Goal: Check status: Check status

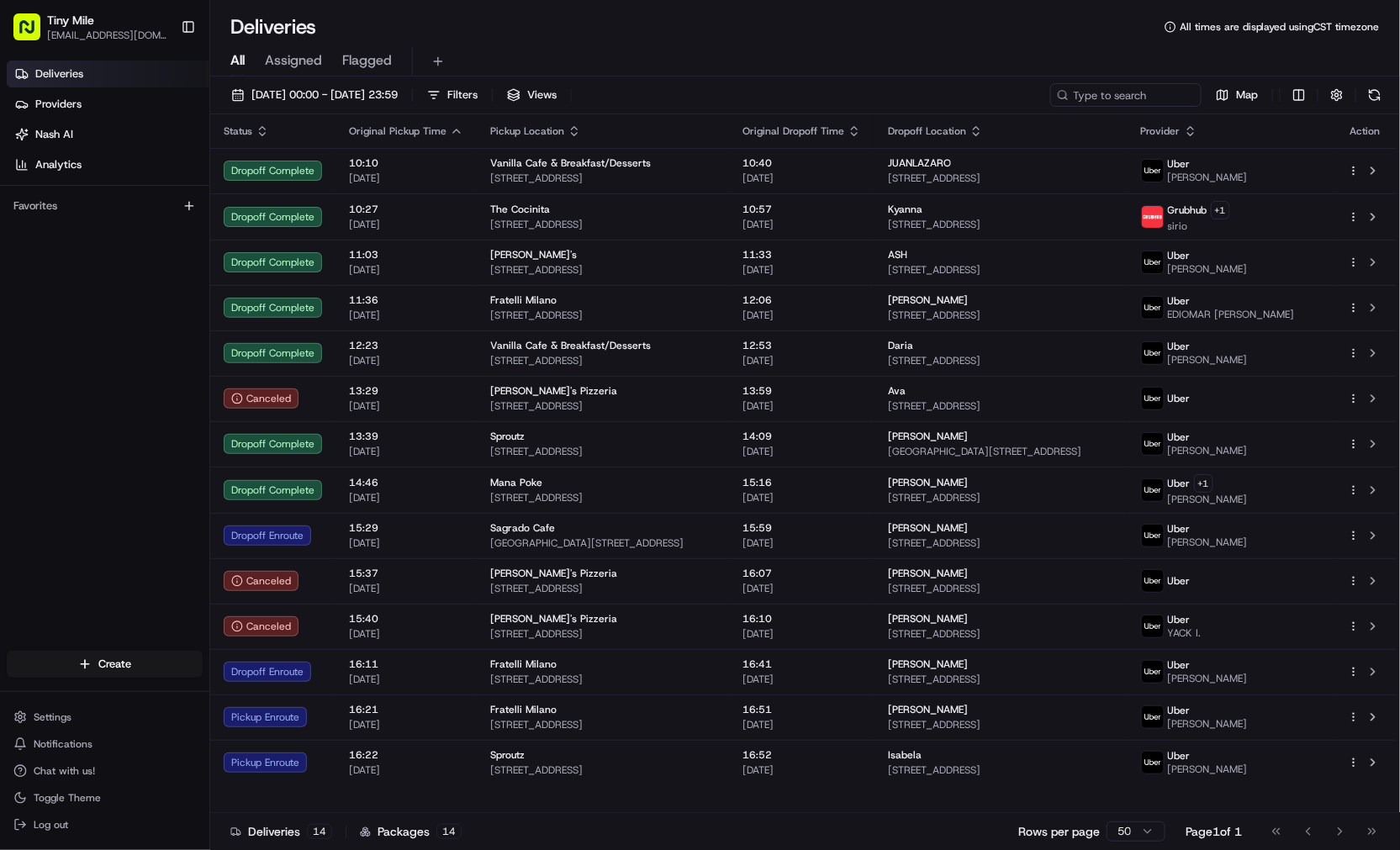
click at [172, 466] on div "Deliveries Providers [PERSON_NAME] Analytics Favorites" at bounding box center [105, 357] width 210 height 607
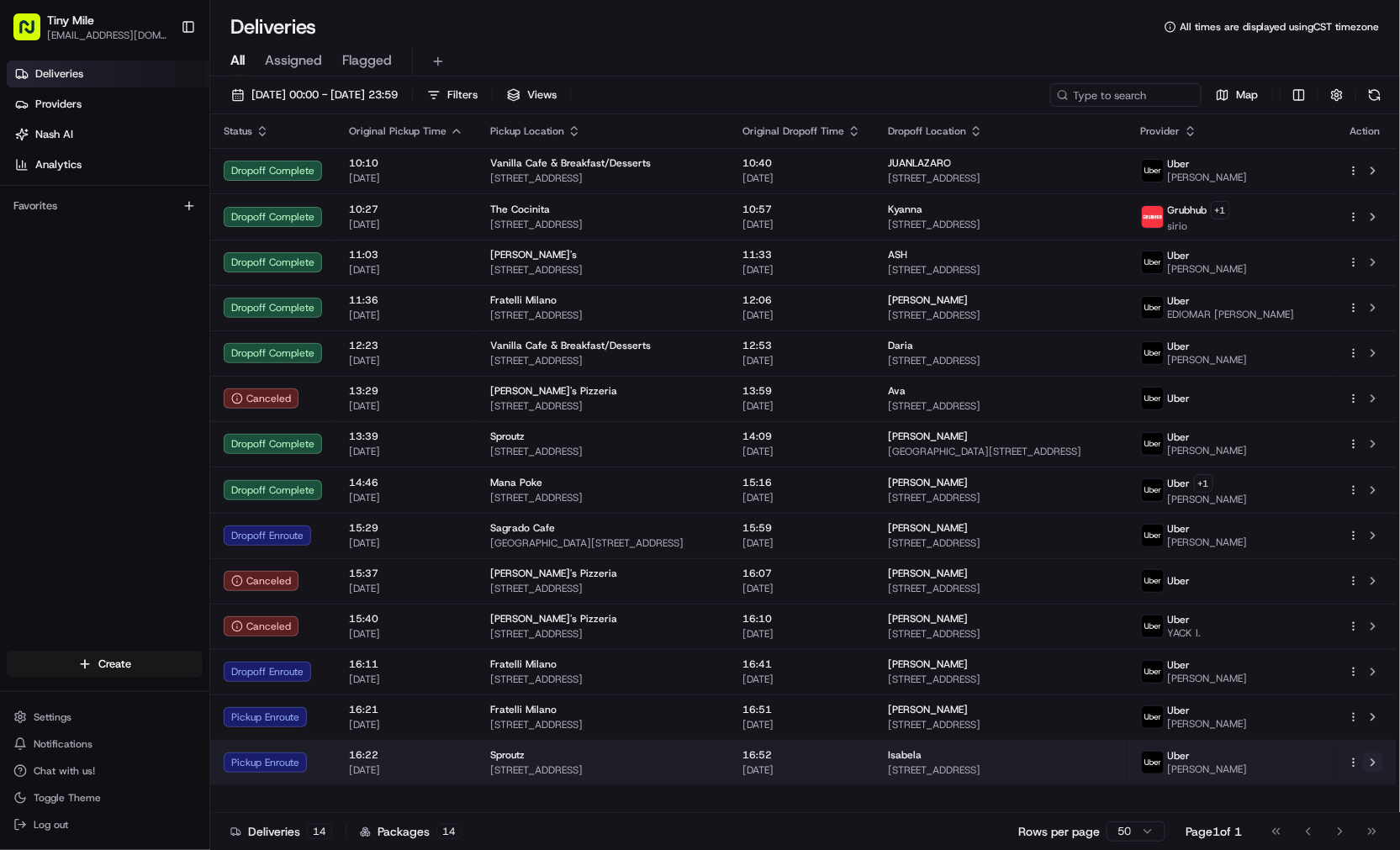
click at [1380, 767] on button at bounding box center [1373, 762] width 20 height 20
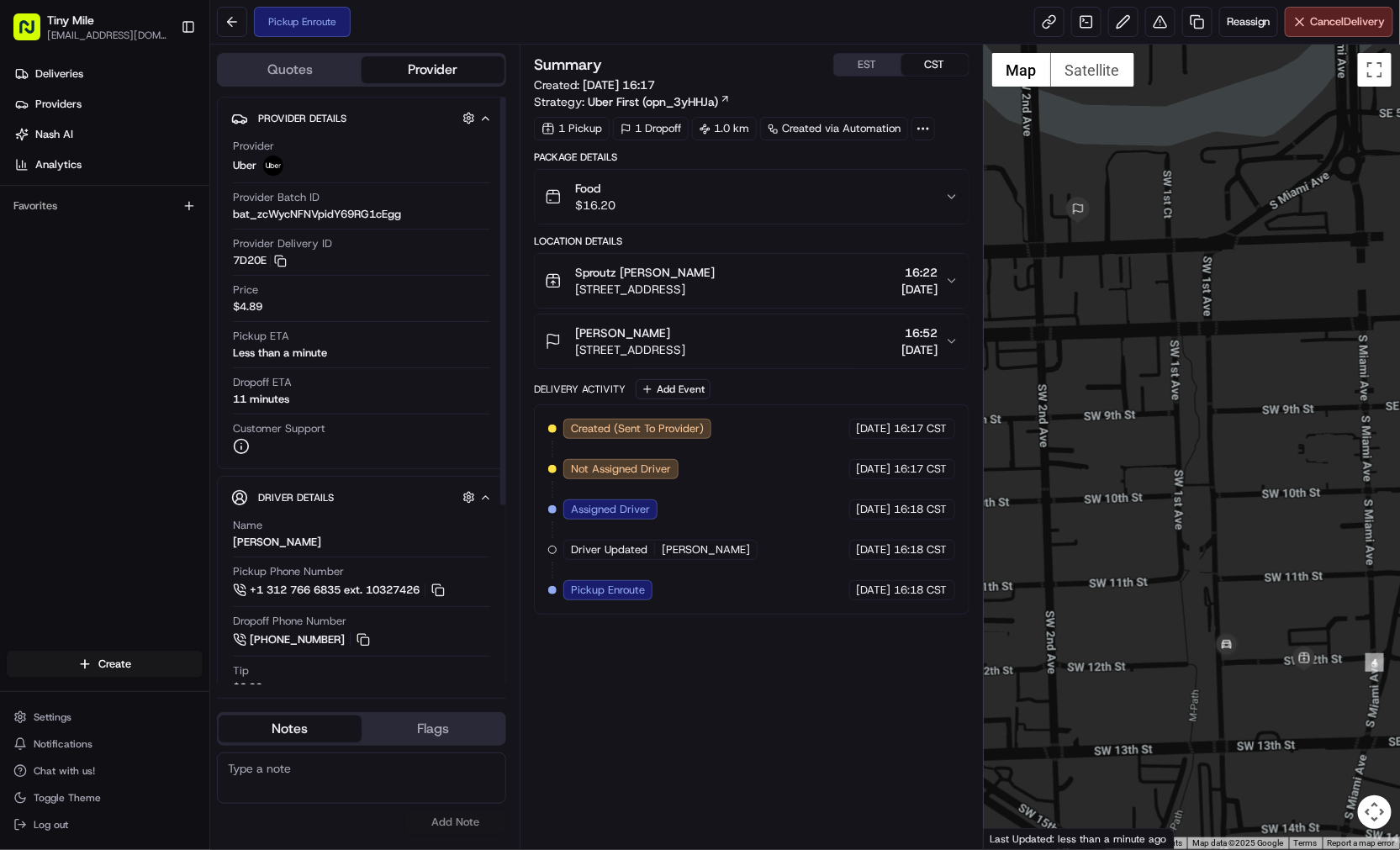
click at [951, 679] on div "Summary EST CST Created: 19/08/2025 16:17 Strategy: Uber First (opn_3yHHJa) 1 P…" at bounding box center [751, 446] width 436 height 788
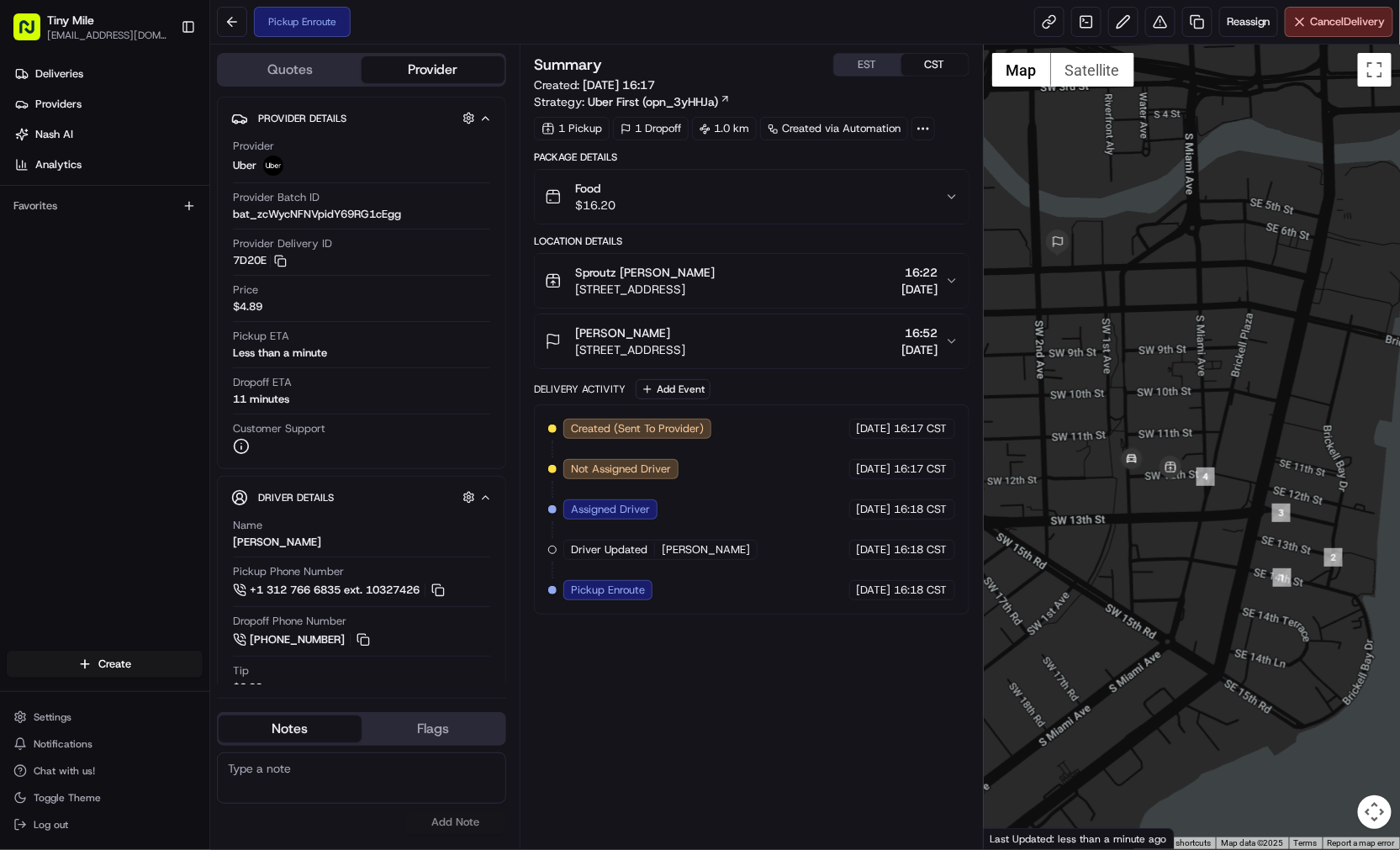
drag, startPoint x: 1288, startPoint y: 673, endPoint x: 1165, endPoint y: 532, distance: 187.1
click at [1165, 532] on div at bounding box center [1191, 446] width 416 height 805
drag, startPoint x: 315, startPoint y: 352, endPoint x: 231, endPoint y: 338, distance: 85.2
click at [231, 338] on div "Provider Uber Provider Batch ID bat_zcWycNFNVpidY69RG1cEgg Provider Delivery ID…" at bounding box center [361, 296] width 261 height 330
click at [372, 338] on div "Pickup ETA Less than a minute" at bounding box center [362, 344] width 258 height 32
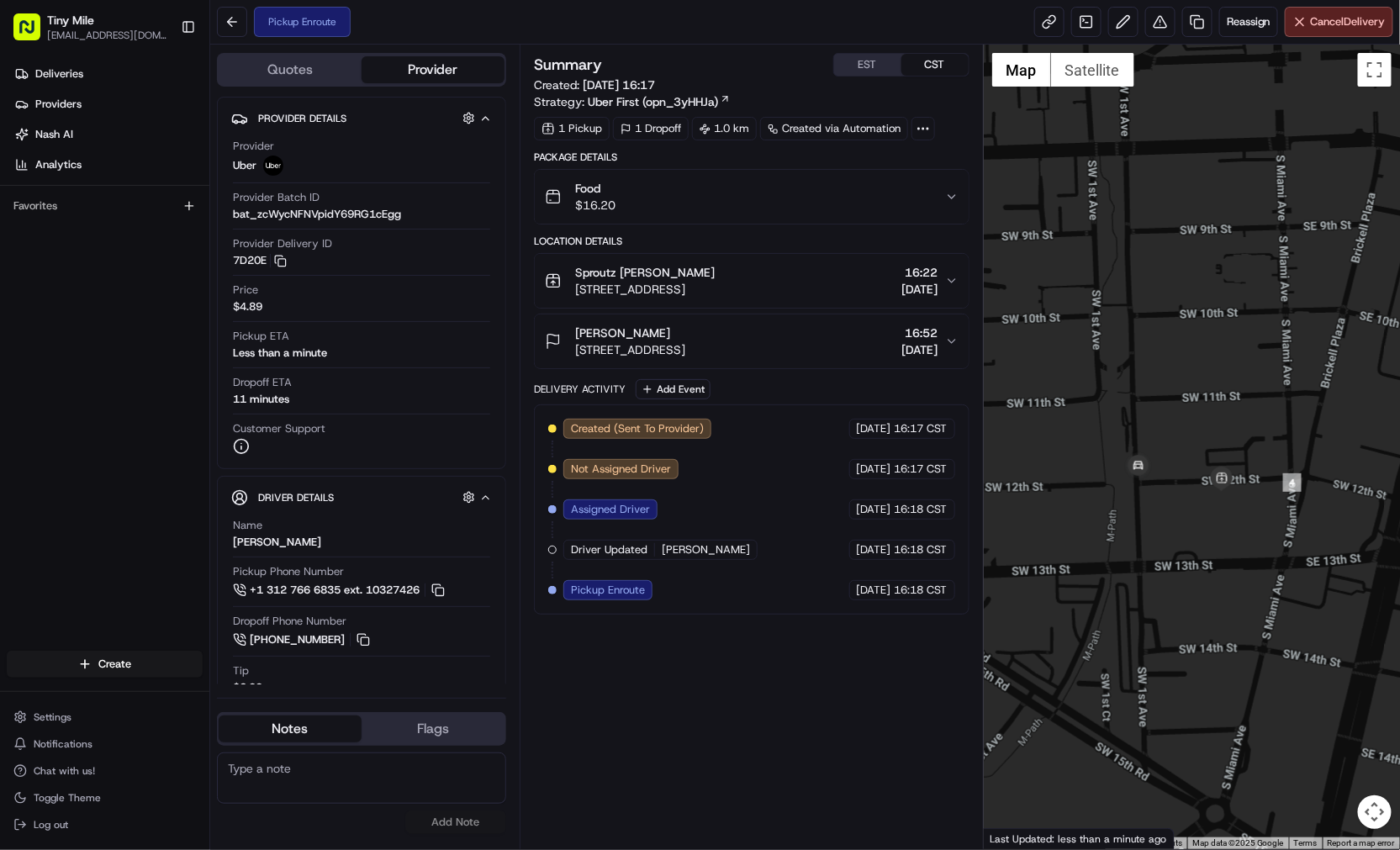
drag, startPoint x: 1144, startPoint y: 509, endPoint x: 1200, endPoint y: 515, distance: 56.3
click at [1200, 515] on div at bounding box center [1191, 446] width 416 height 805
click at [642, 688] on div "Summary EST CST Created: 19/08/2025 16:17 Strategy: Uber First (opn_3yHHJa) 1 P…" at bounding box center [751, 446] width 436 height 788
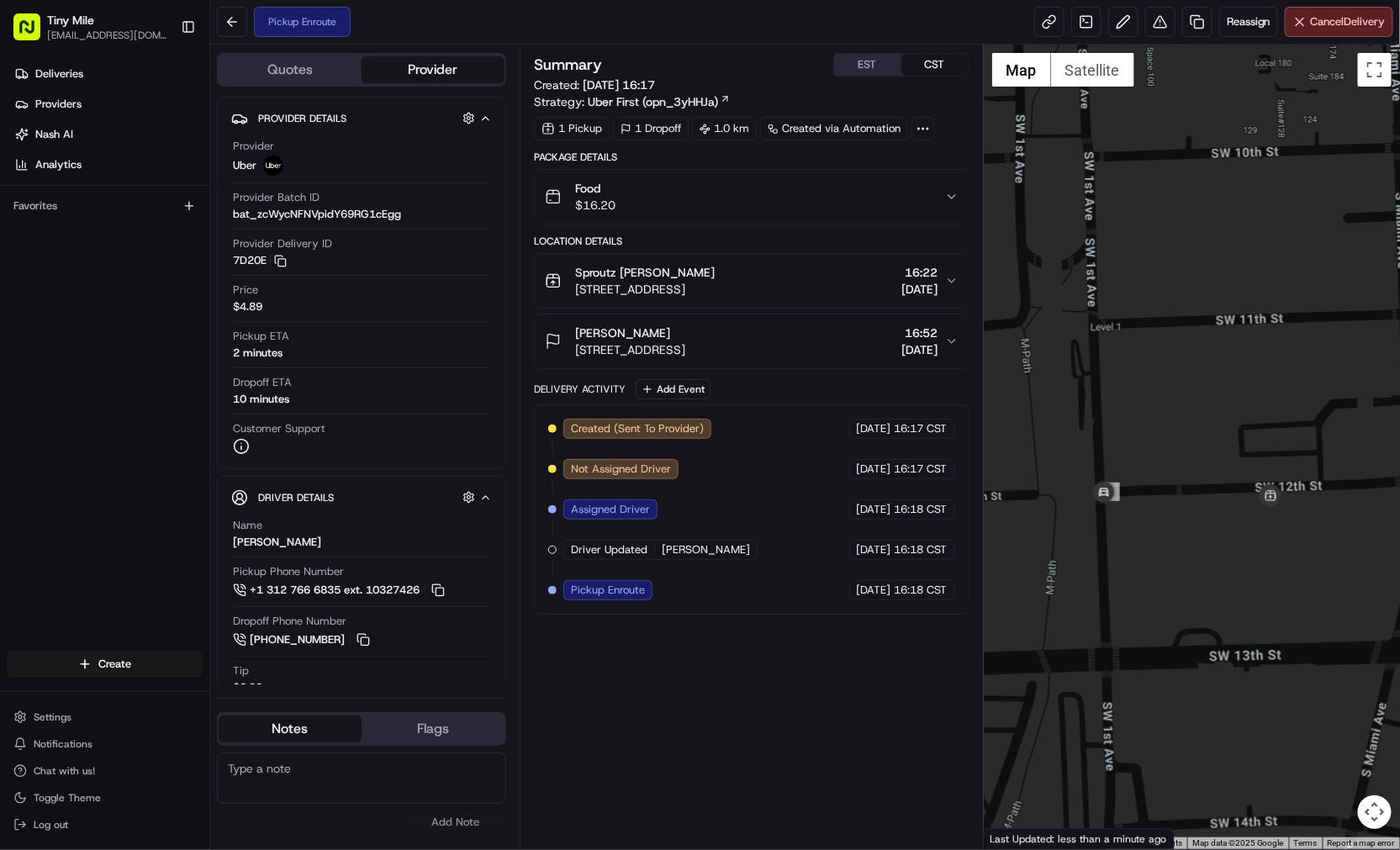
click at [717, 709] on div "Summary EST CST Created: 19/08/2025 16:17 Strategy: Uber First (opn_3yHHJa) 1 P…" at bounding box center [751, 446] width 436 height 788
